Goal: Task Accomplishment & Management: Complete application form

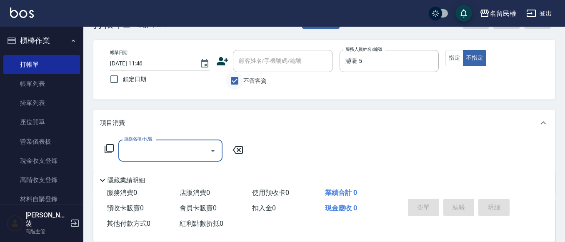
scroll to position [42, 0]
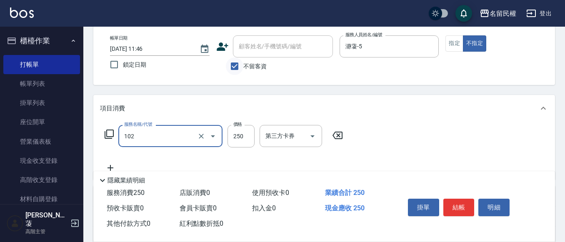
type input "指定洗髮(102)"
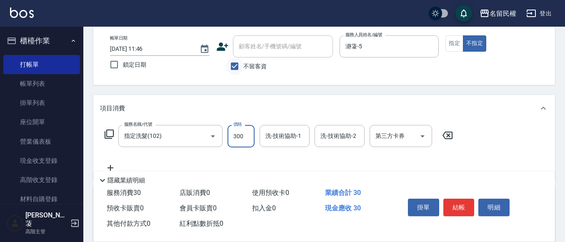
type input "300"
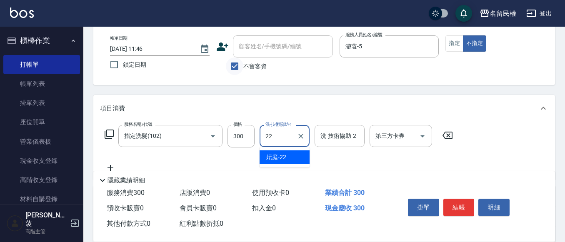
type input "妘庭-22"
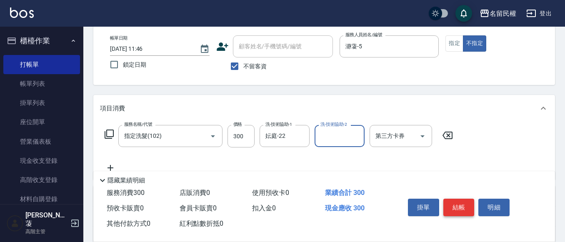
drag, startPoint x: 464, startPoint y: 204, endPoint x: 454, endPoint y: 196, distance: 12.7
click at [461, 199] on button "結帳" at bounding box center [459, 208] width 31 height 18
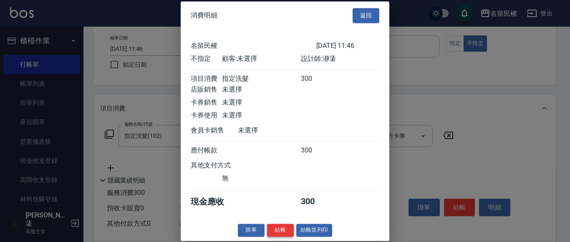
click at [277, 237] on div "消費明細 返回 名留民權 [DATE] 11:46 不指定 顧客: 未選擇 設計師: 瀞蓤 項目消費 指定洗髮 300 店販銷售 未選擇 卡券銷售 未選擇 卡…" at bounding box center [285, 121] width 208 height 240
click at [278, 237] on button "結帳" at bounding box center [280, 230] width 27 height 13
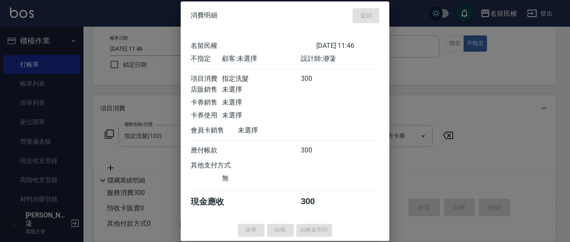
type input "[DATE] 12:30"
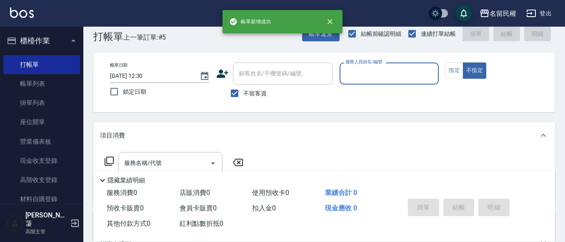
scroll to position [0, 0]
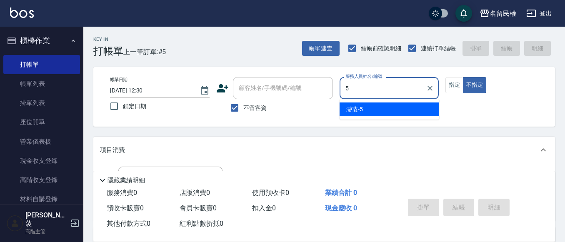
type input "瀞蓤-5"
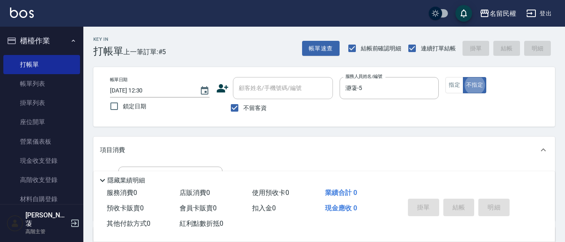
type button "false"
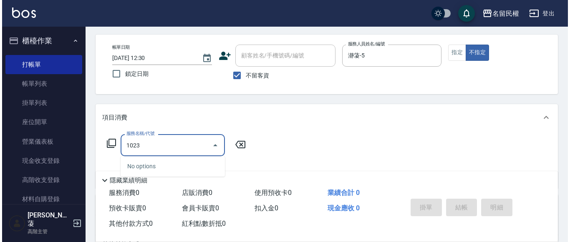
scroll to position [83, 0]
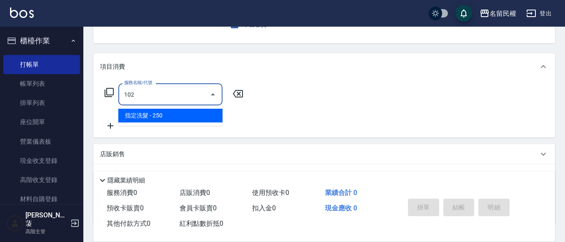
type input "指定洗髮(102)"
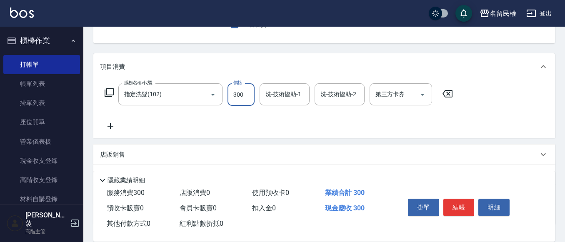
type input "300"
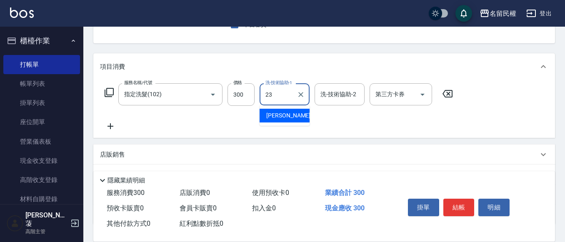
type input "[PERSON_NAME]-23"
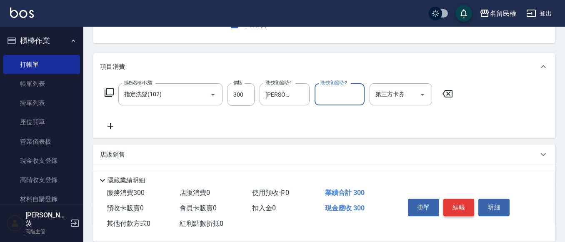
click at [450, 206] on button "結帳" at bounding box center [459, 208] width 31 height 18
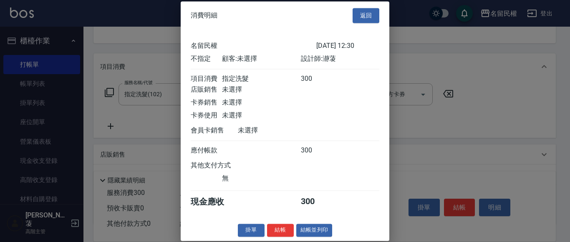
scroll to position [11, 0]
click at [285, 233] on button "結帳" at bounding box center [280, 230] width 27 height 13
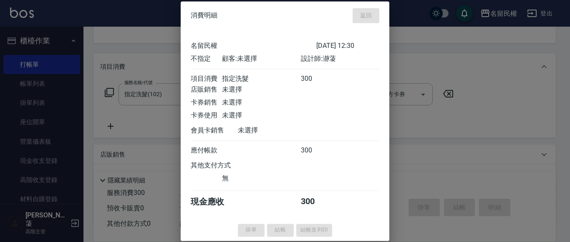
type input "[DATE] 12:45"
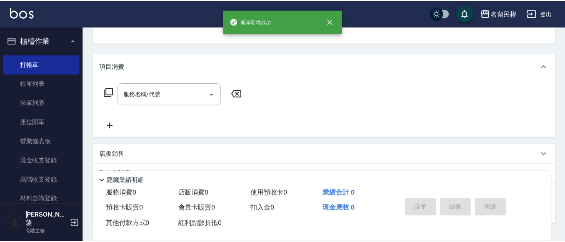
scroll to position [81, 0]
